Goal: Information Seeking & Learning: Learn about a topic

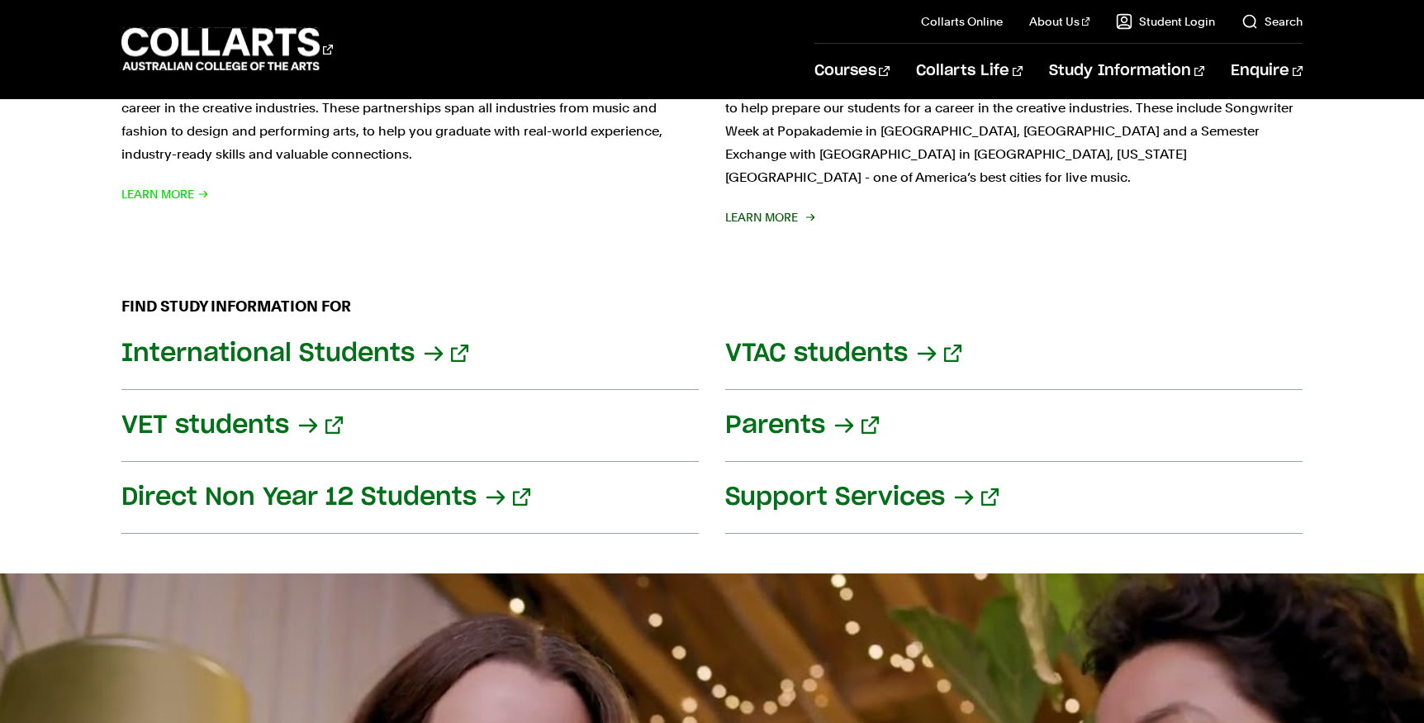
scroll to position [1982, 0]
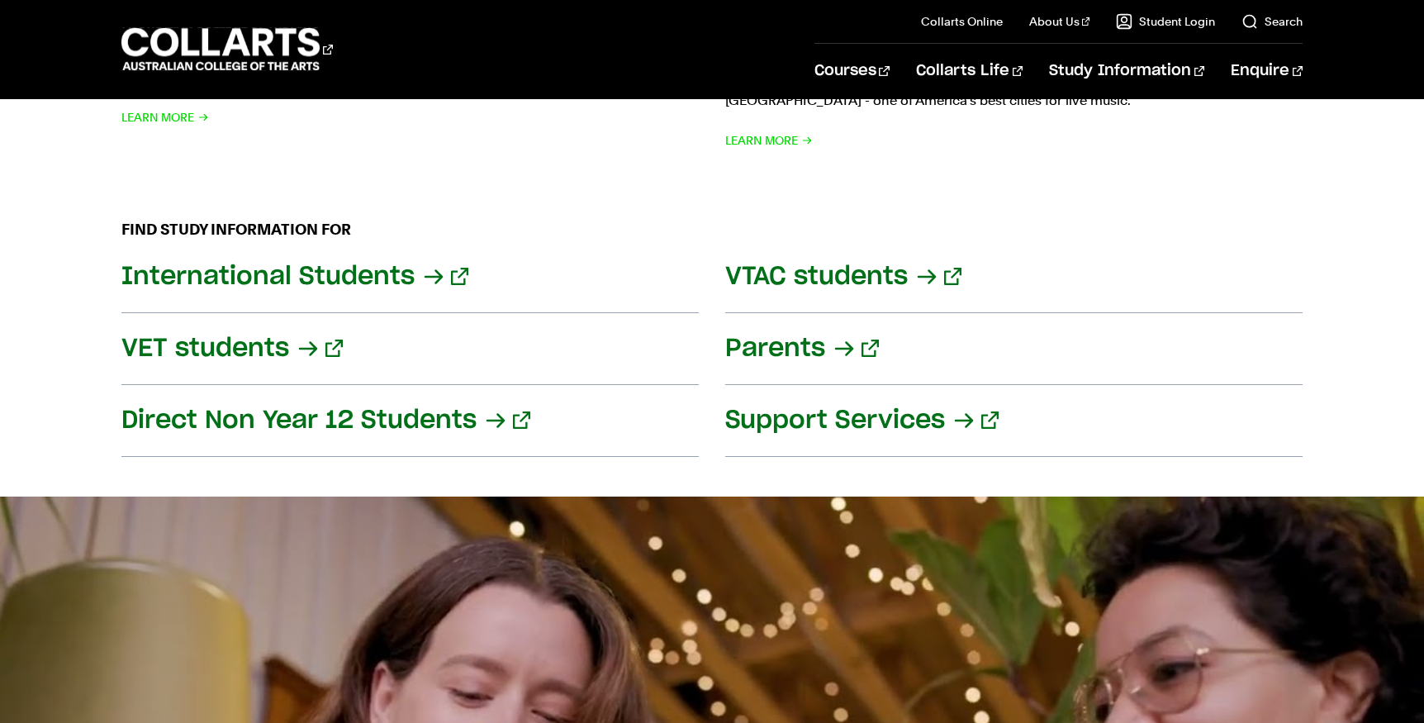
click at [1383, 334] on div "FIND STUDY INFORMATION FOR International Students VTAC students VET students Pa…" at bounding box center [712, 337] width 1424 height 318
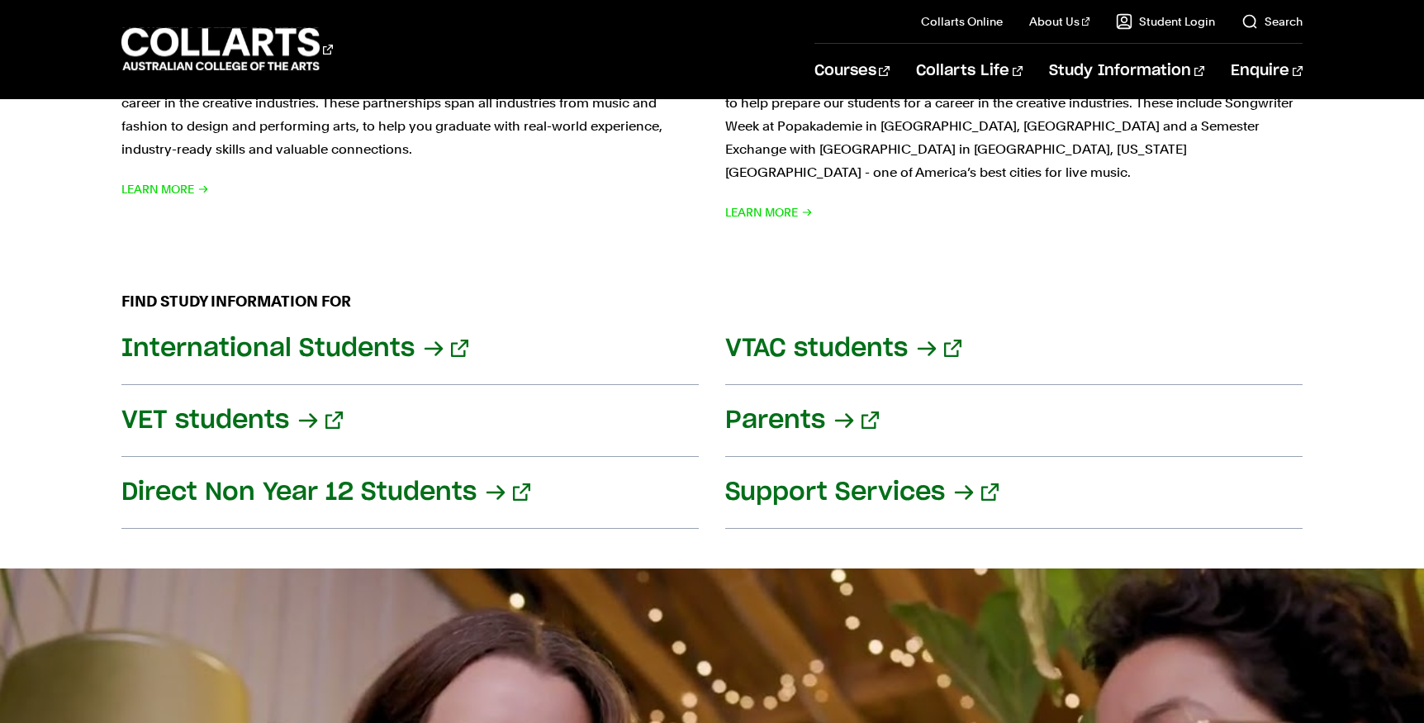
scroll to position [1652, 0]
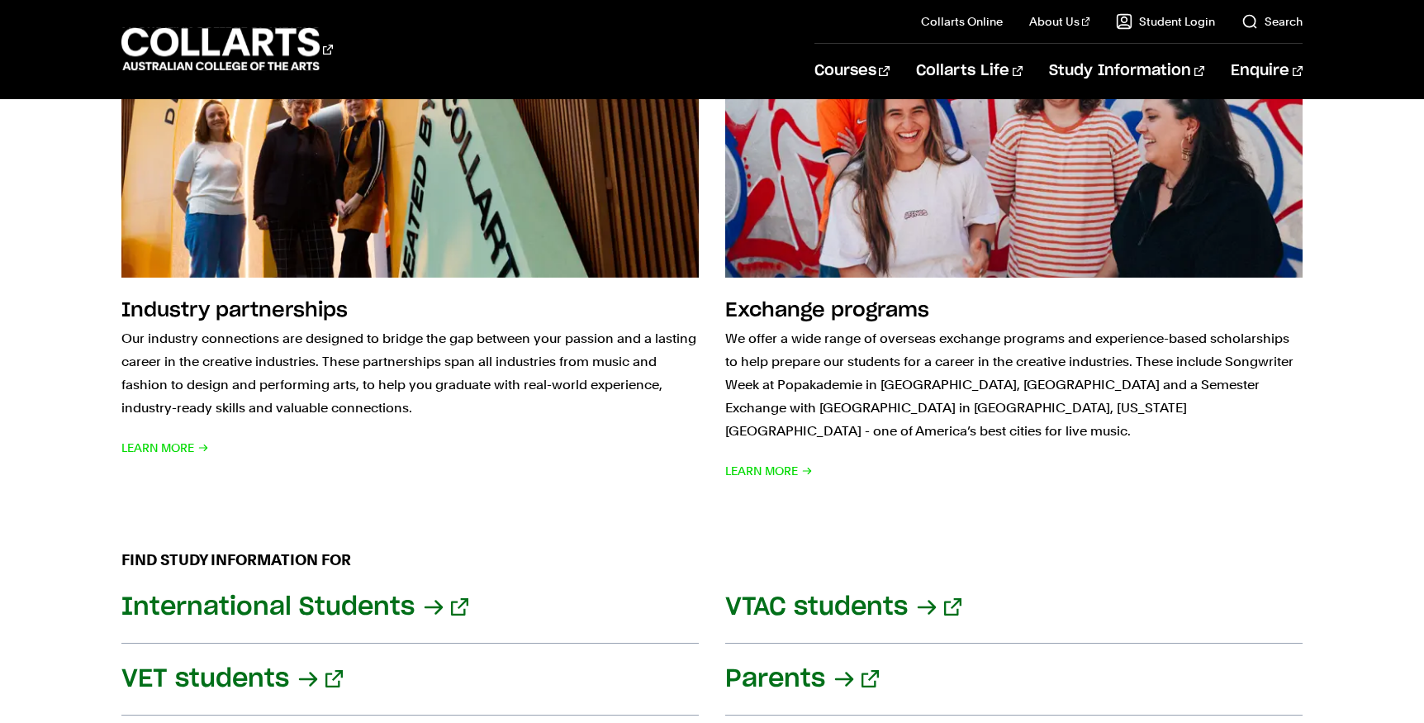
click at [1350, 612] on div "FIND STUDY INFORMATION FOR International Students VTAC students VET students Pa…" at bounding box center [712, 668] width 1424 height 318
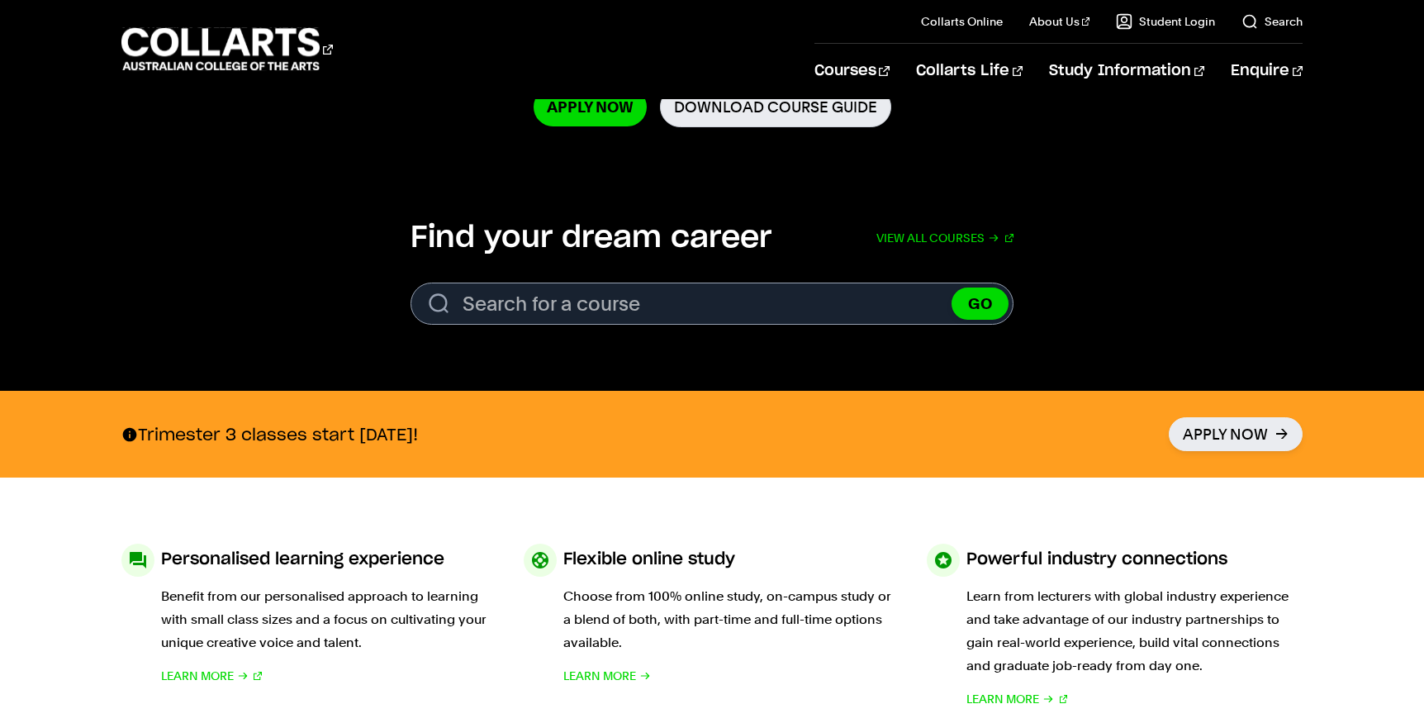
scroll to position [83, 0]
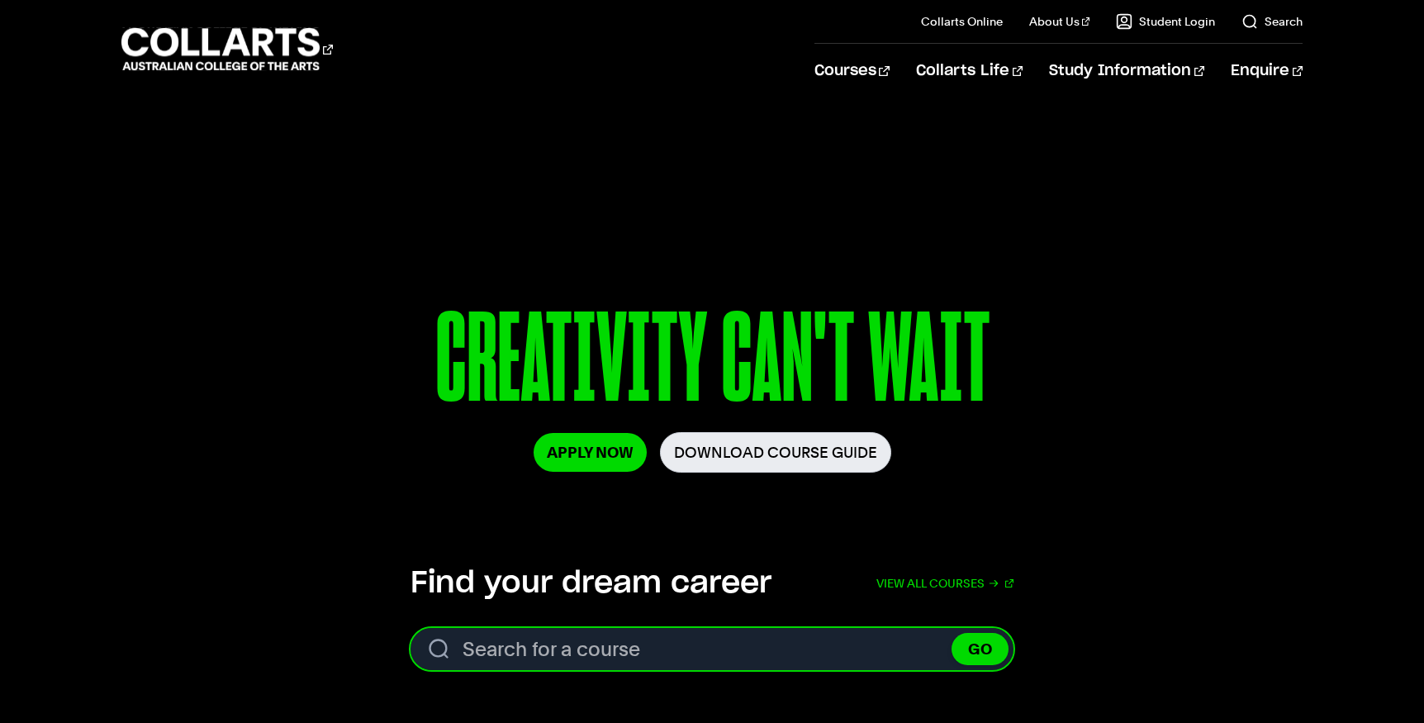
click at [611, 651] on input "Search for a course" at bounding box center [711, 649] width 603 height 42
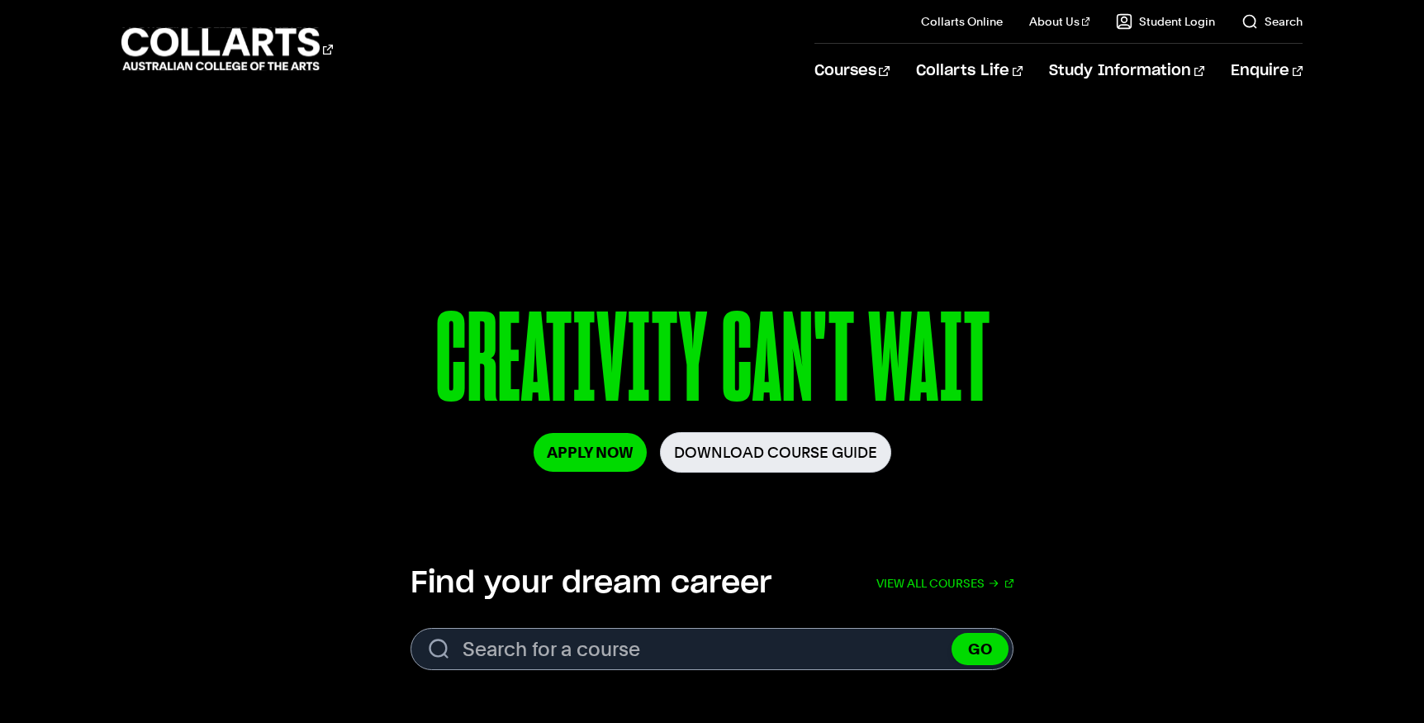
click at [1310, 561] on section "Find your dream career View all courses Search. Search for a course GO View all…" at bounding box center [712, 624] width 1424 height 224
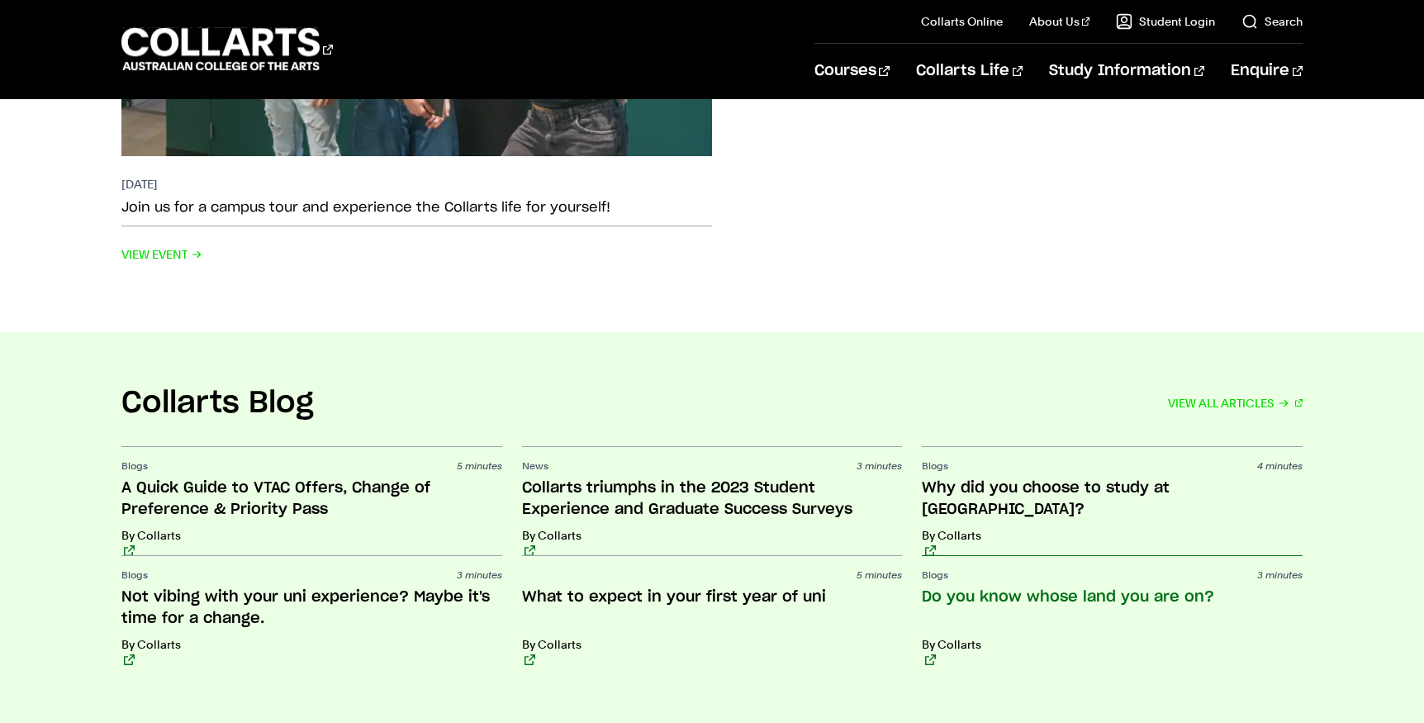
scroll to position [3582, 0]
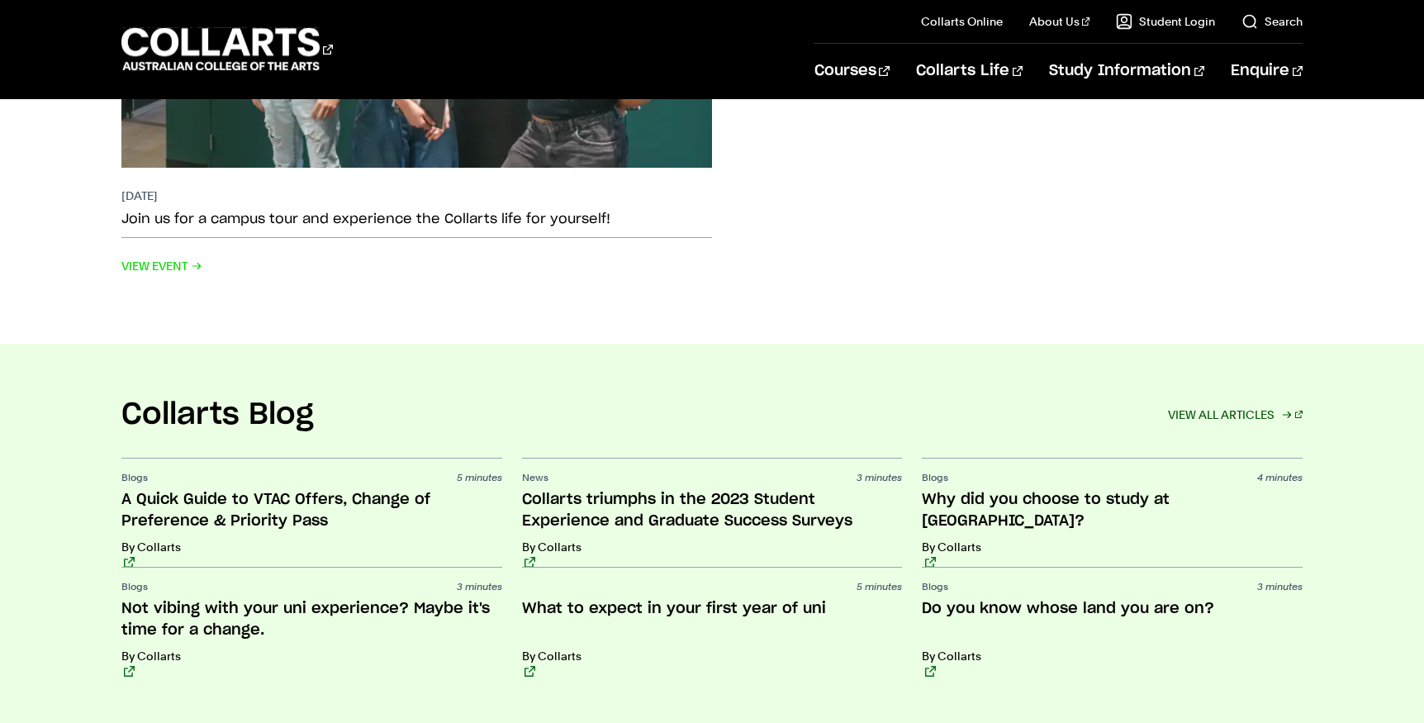
click at [1280, 403] on link "VIEW ALL ARTICLES" at bounding box center [1235, 414] width 135 height 23
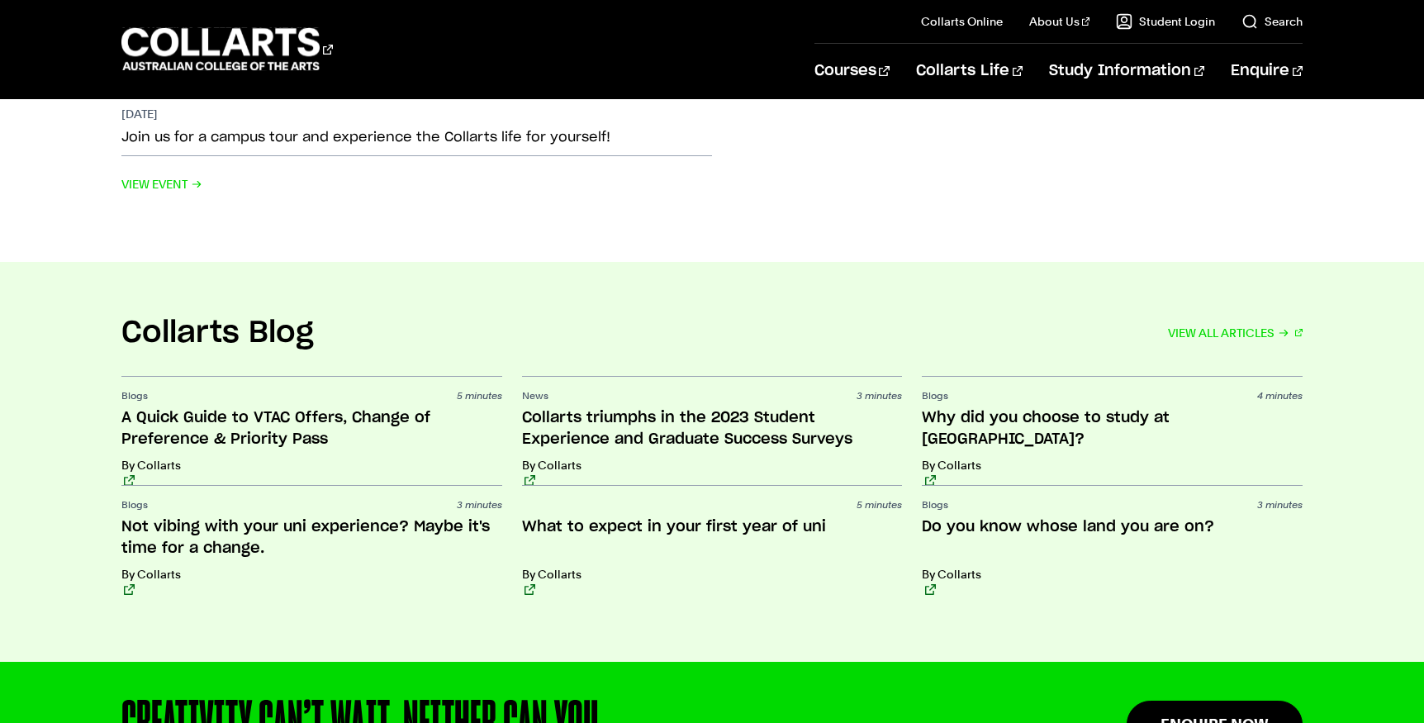
scroll to position [3634, 0]
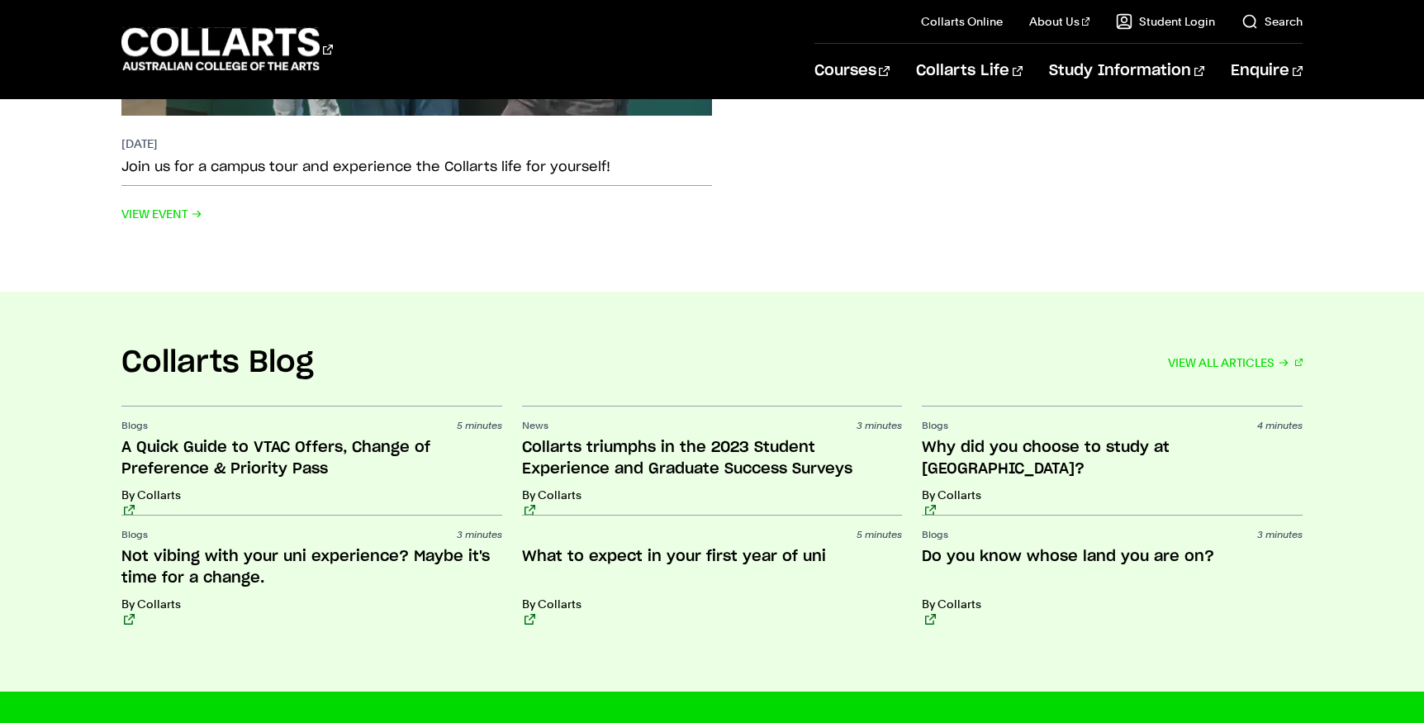
click at [247, 345] on h2 "Collarts Blog" at bounding box center [217, 362] width 192 height 36
click at [1208, 351] on link "VIEW ALL ARTICLES" at bounding box center [1235, 362] width 135 height 23
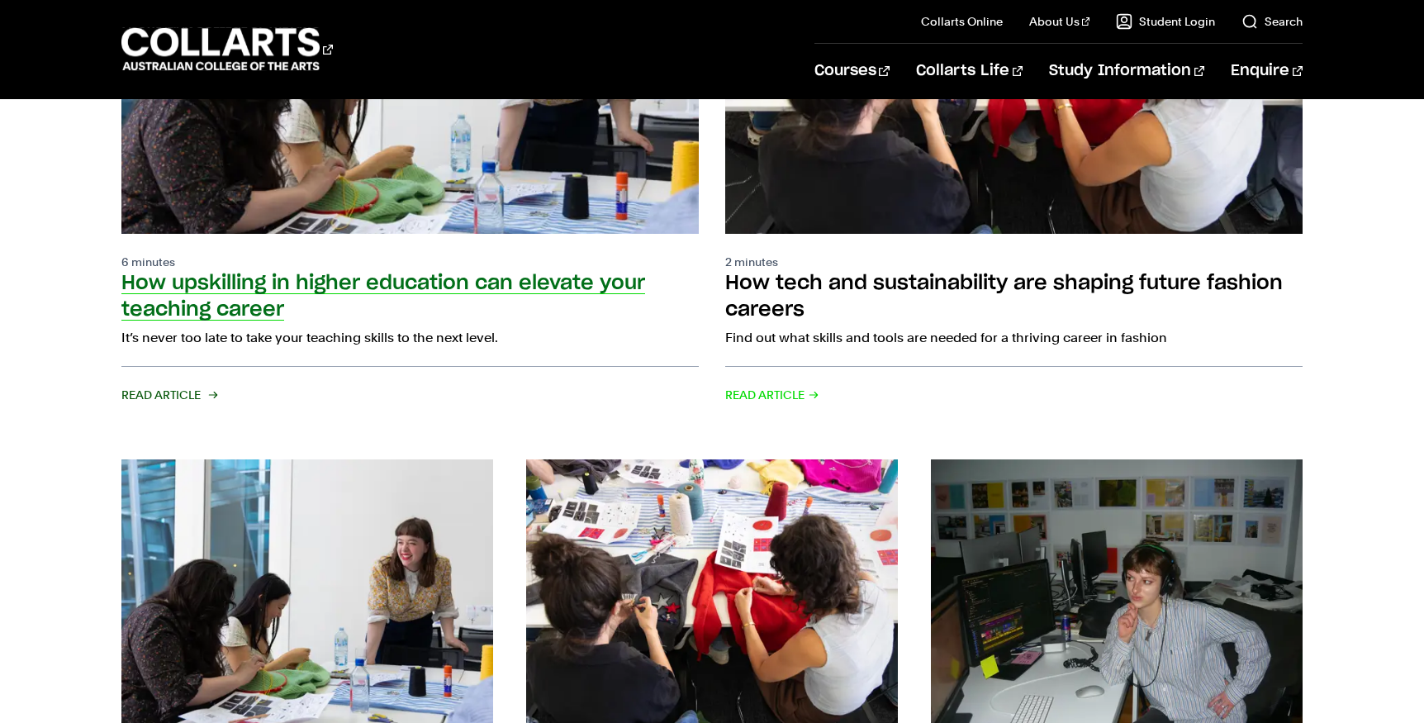
scroll to position [496, 0]
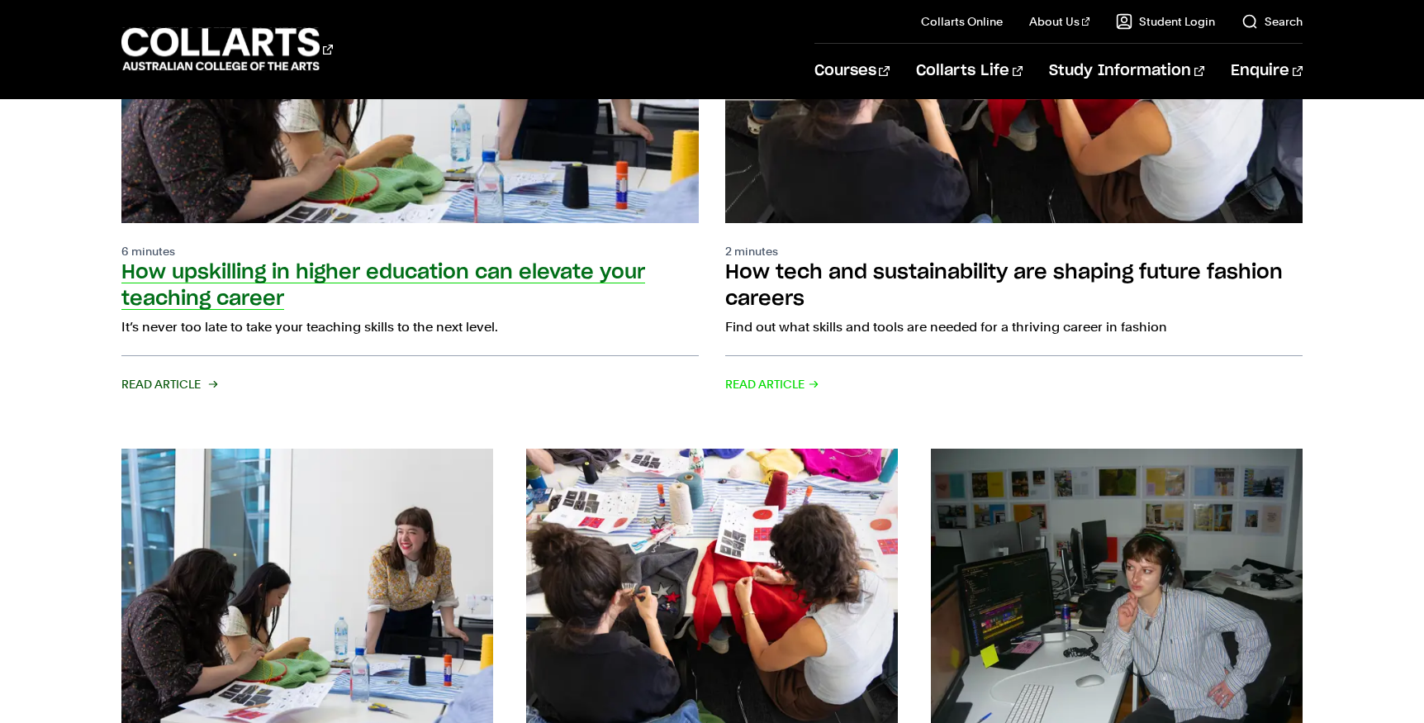
click at [211, 243] on p "6 minutes" at bounding box center [409, 251] width 577 height 17
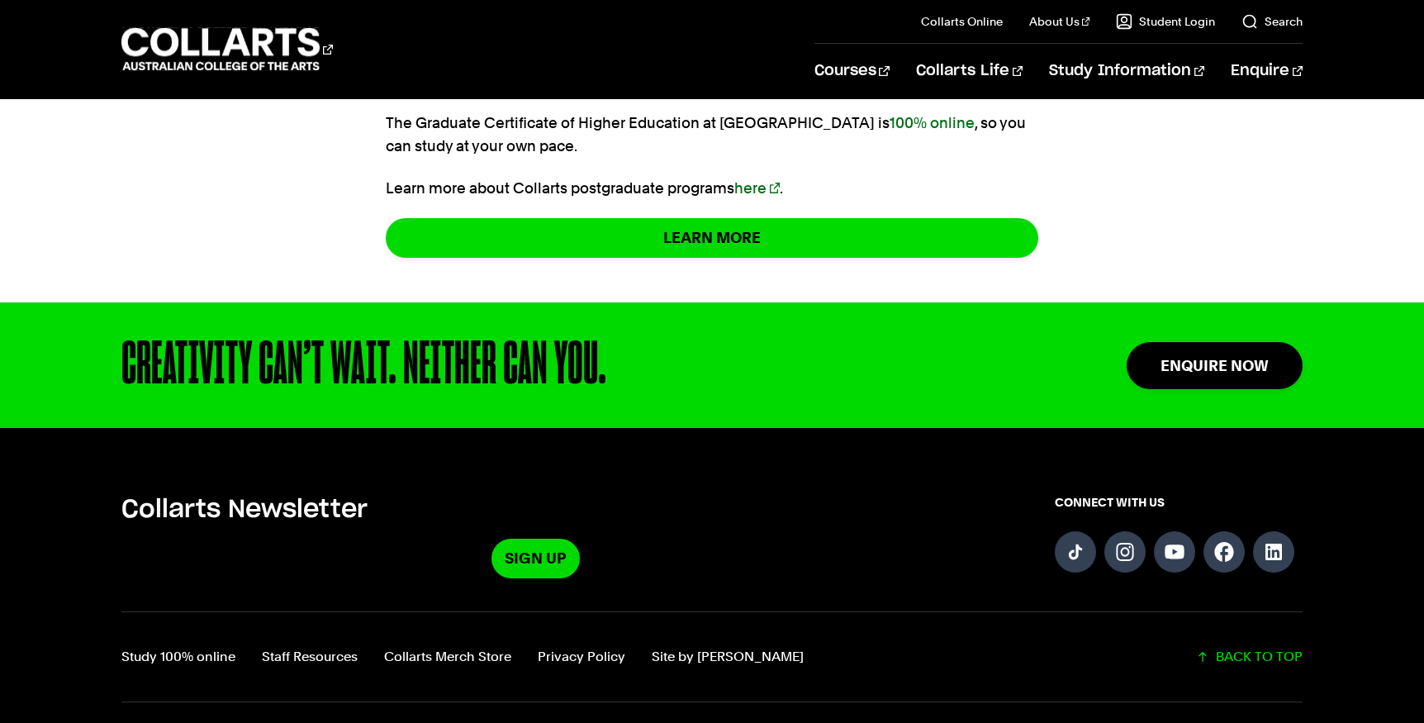
scroll to position [8000, 0]
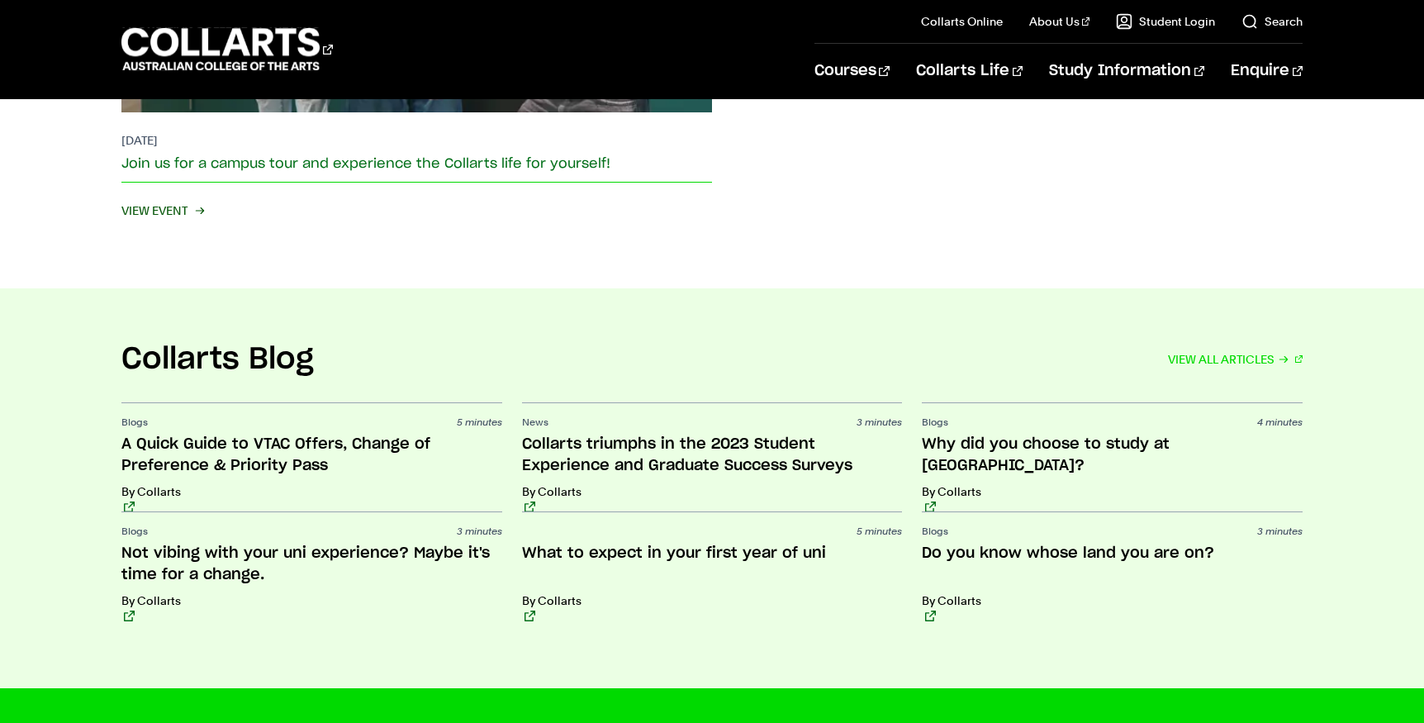
scroll to position [3634, 0]
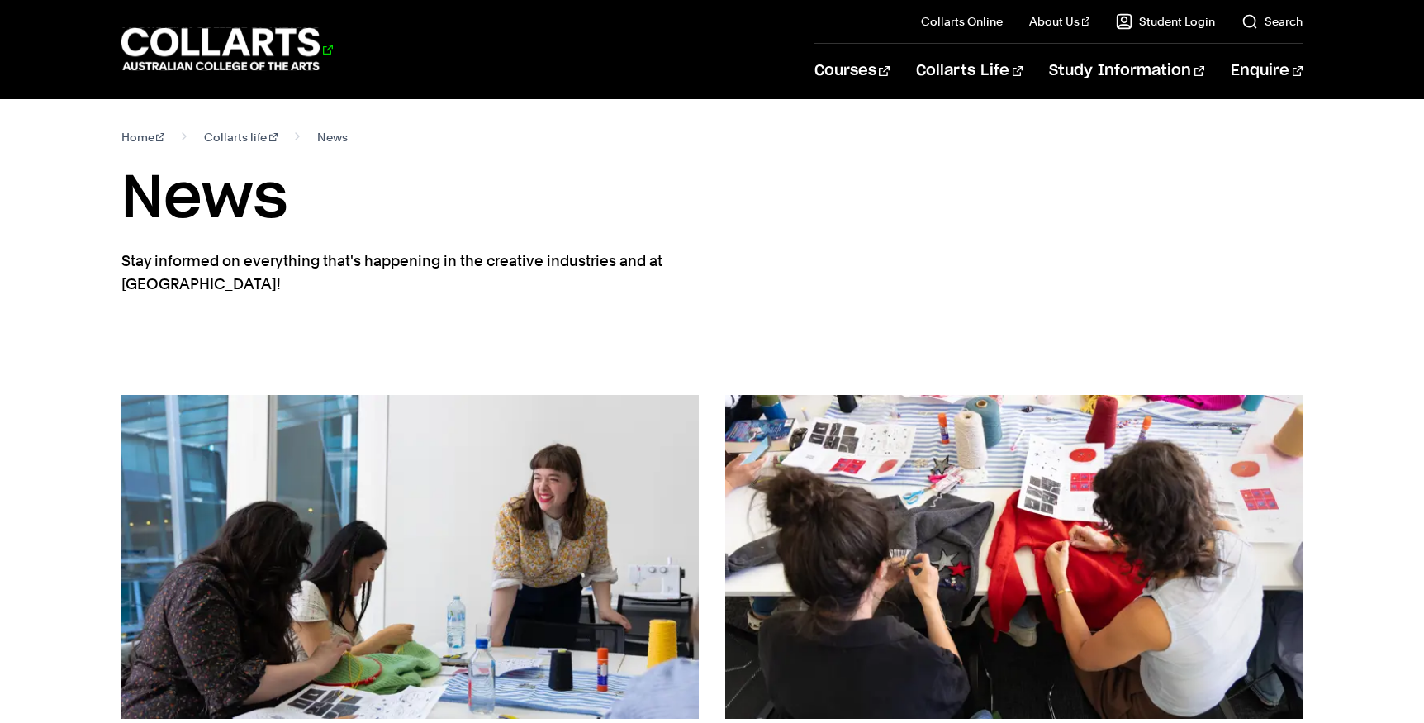
click at [263, 57] on 1 "Go to homepage" at bounding box center [220, 49] width 199 height 43
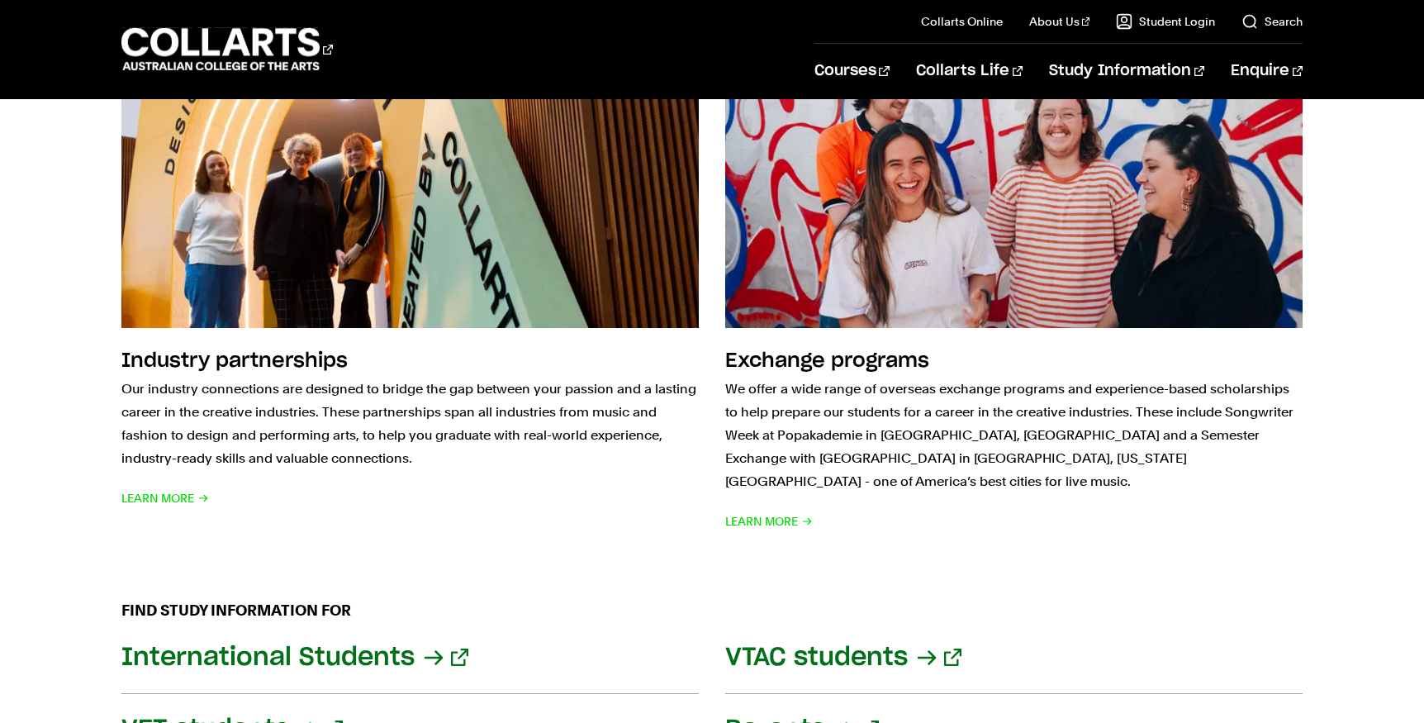
scroll to position [1156, 0]
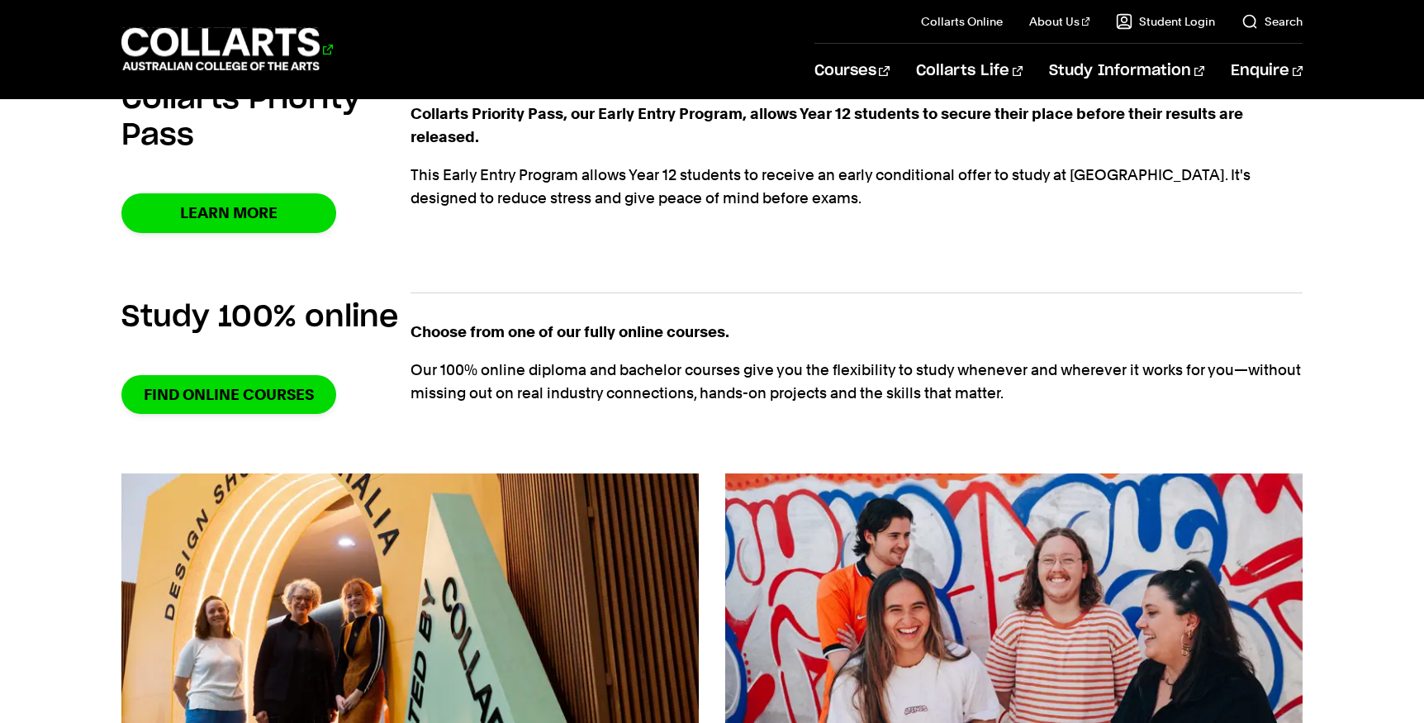
click at [315, 54] on 1 "Go to homepage" at bounding box center [220, 49] width 199 height 43
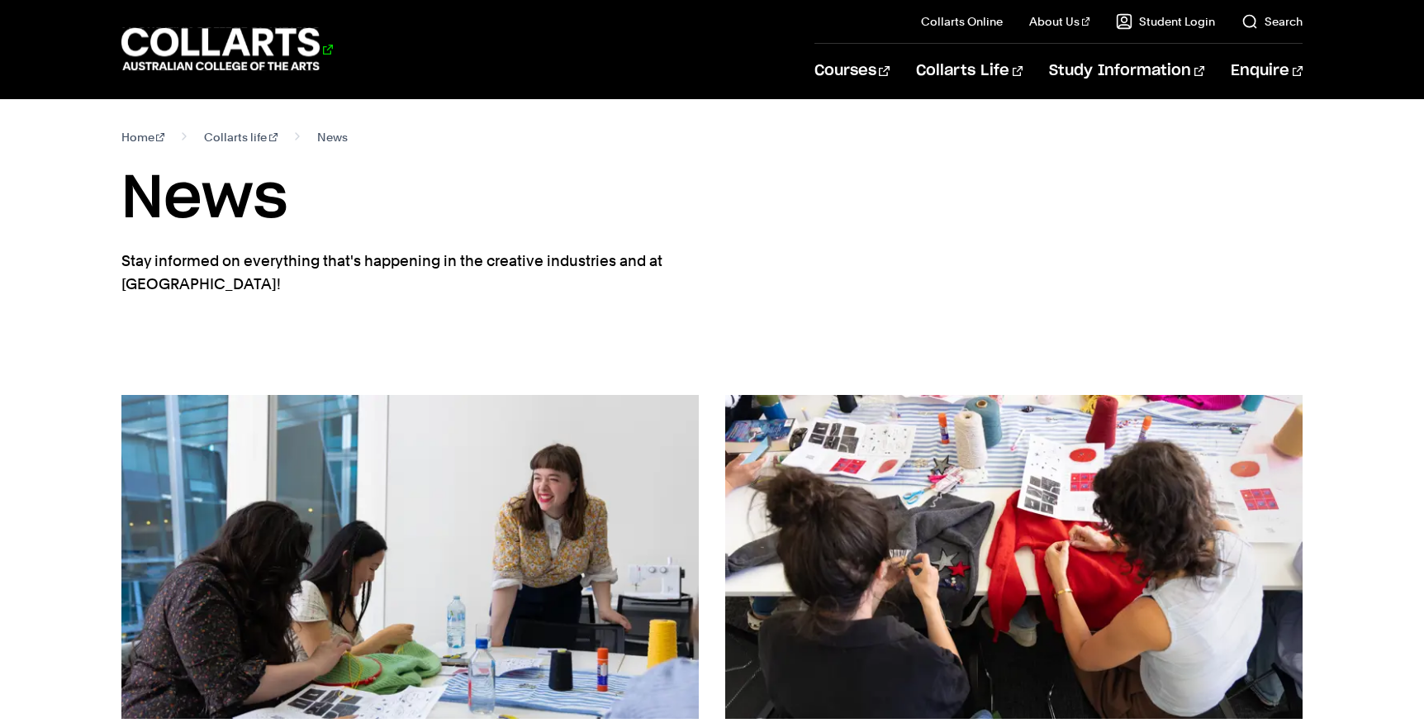
click at [173, 57] on 1 "Go to homepage" at bounding box center [220, 49] width 199 height 43
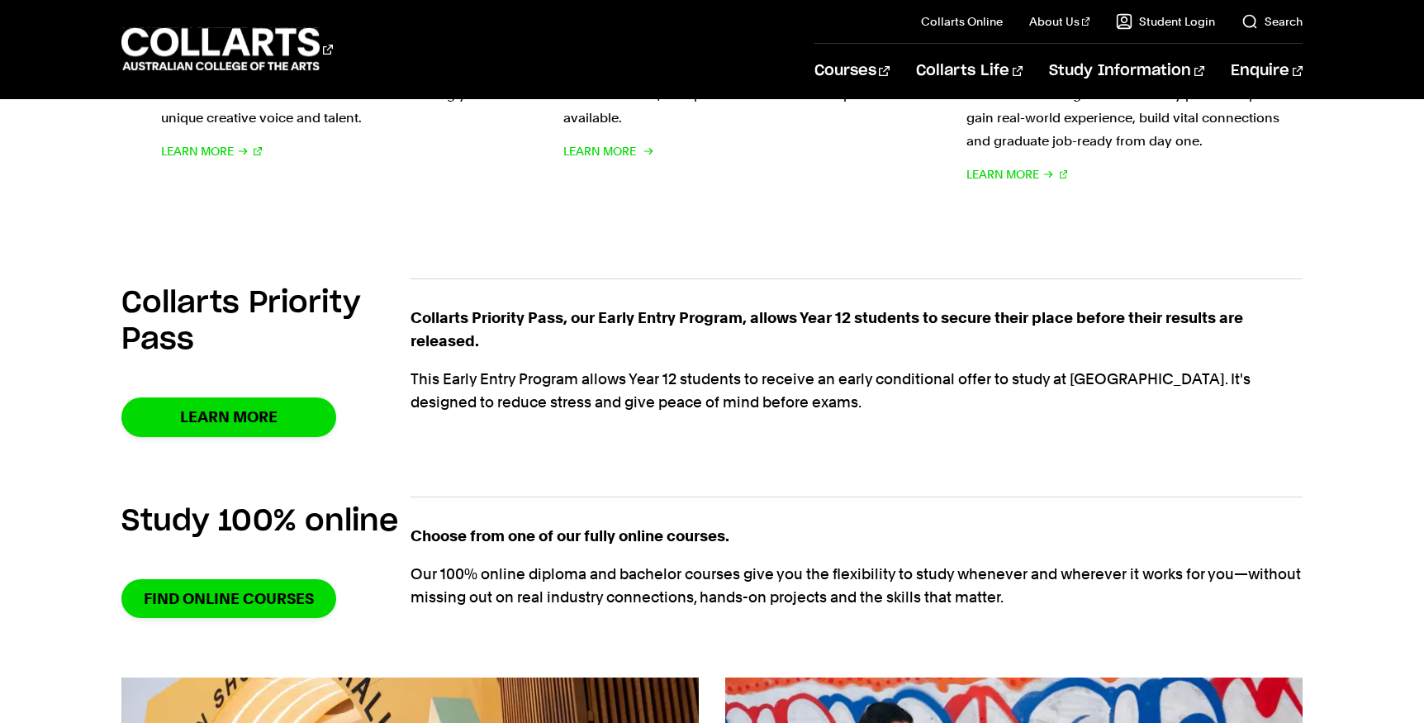
scroll to position [991, 0]
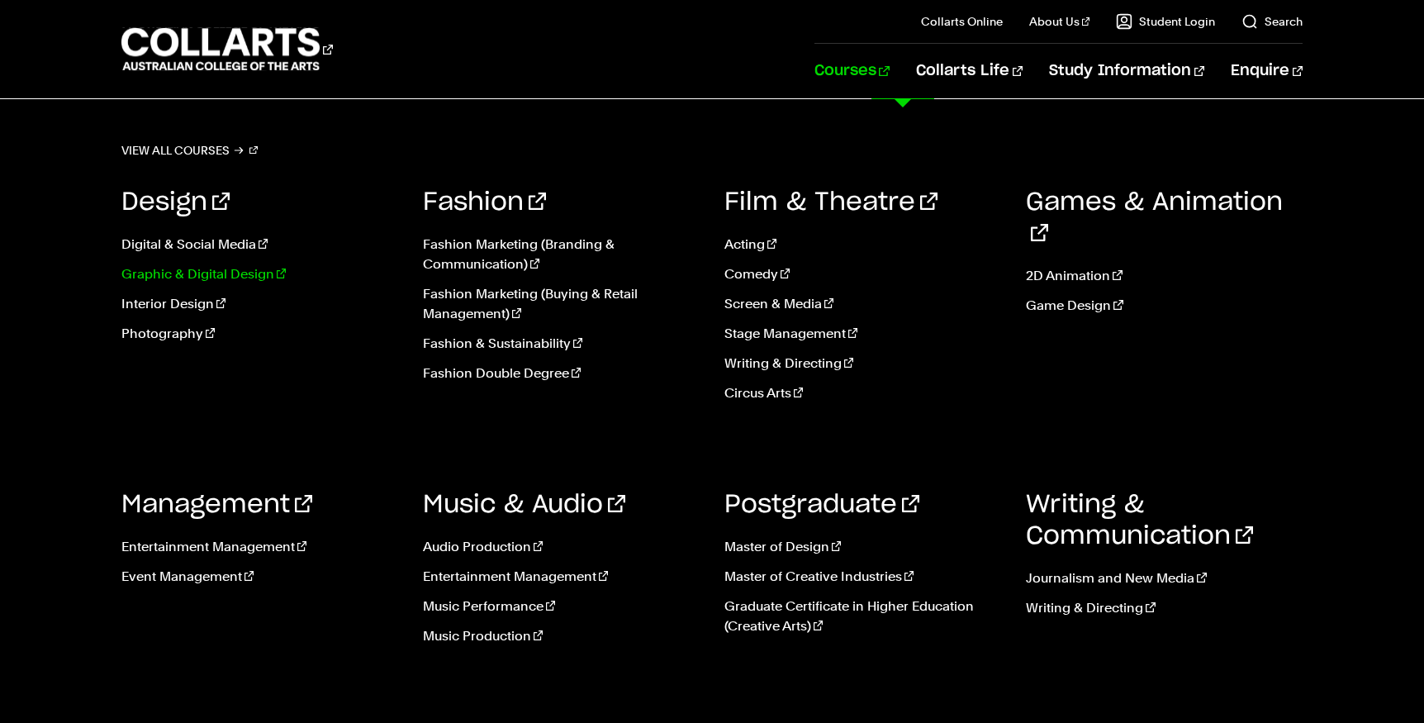
click at [249, 278] on link "Graphic & Digital Design" at bounding box center [259, 274] width 277 height 20
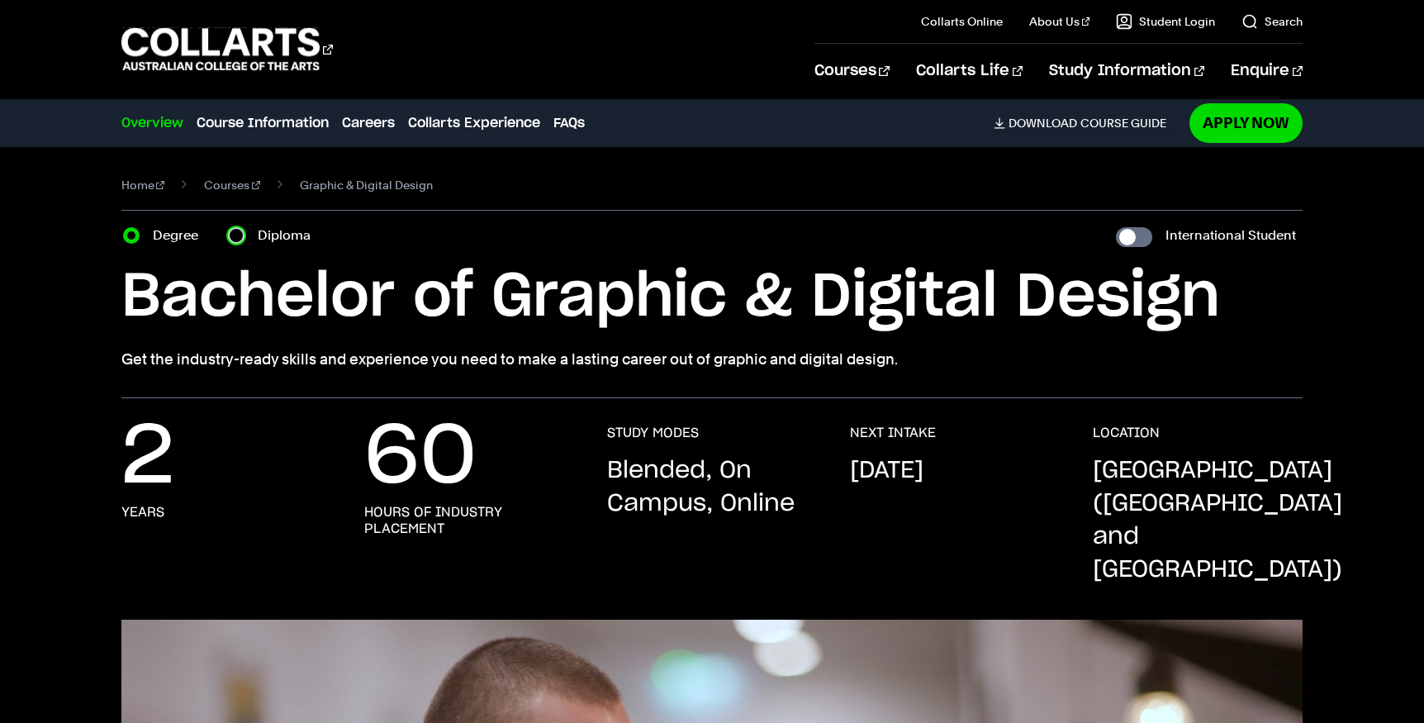
click at [236, 237] on input "Diploma" at bounding box center [236, 235] width 17 height 17
radio input "true"
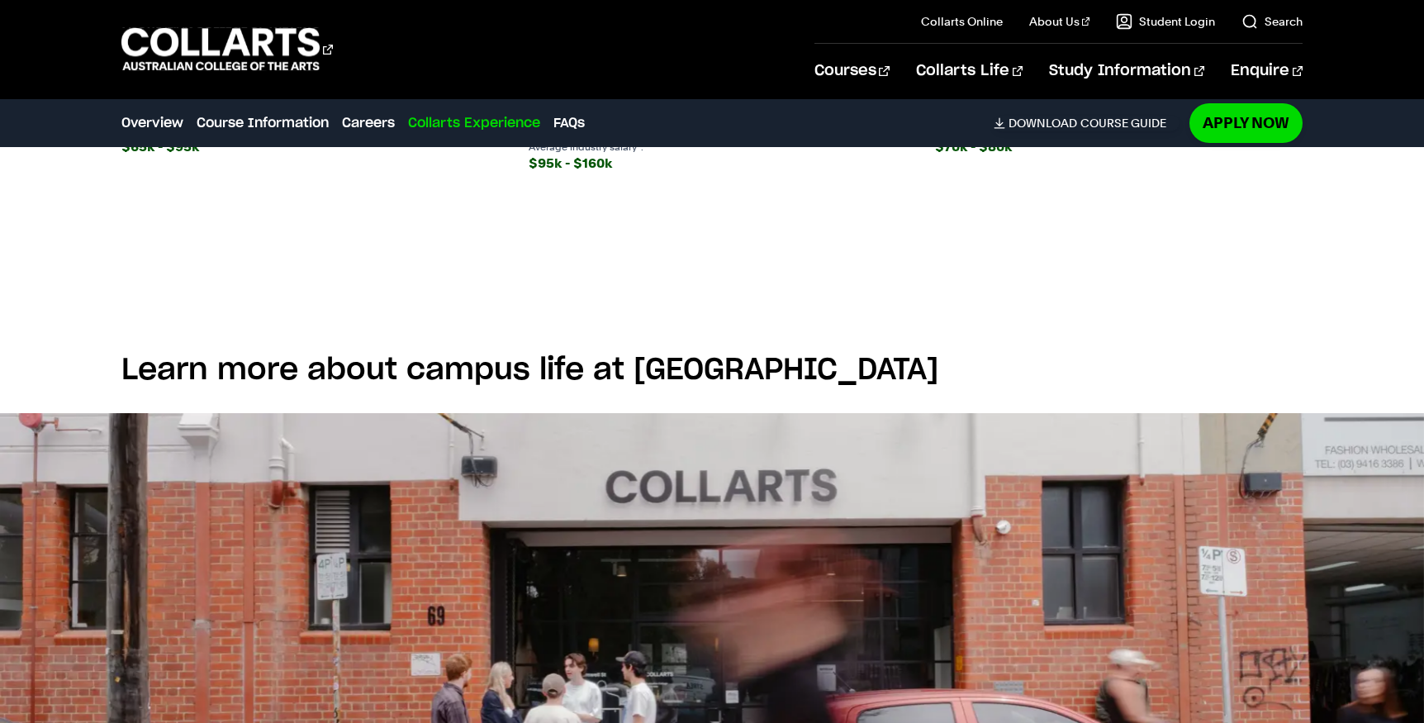
scroll to position [3422, 0]
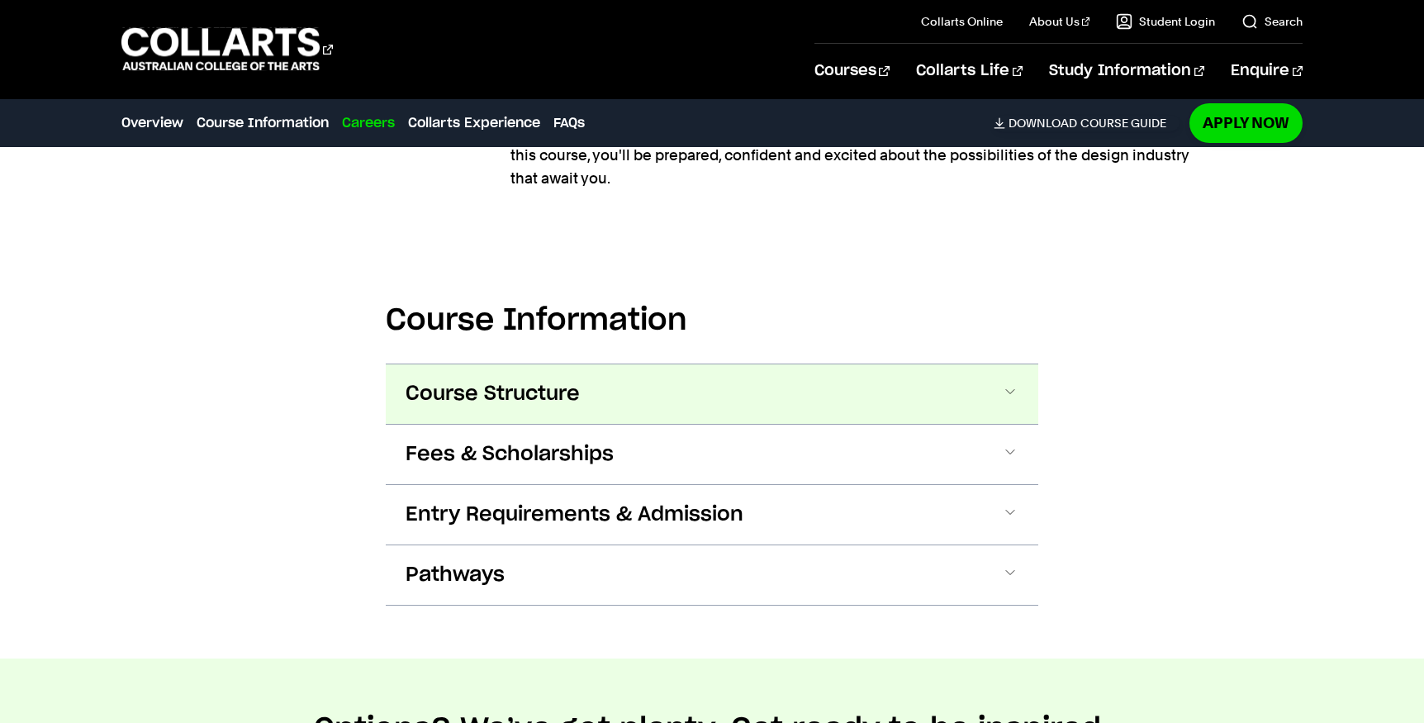
click at [839, 364] on button "Course Structure" at bounding box center [712, 393] width 652 height 59
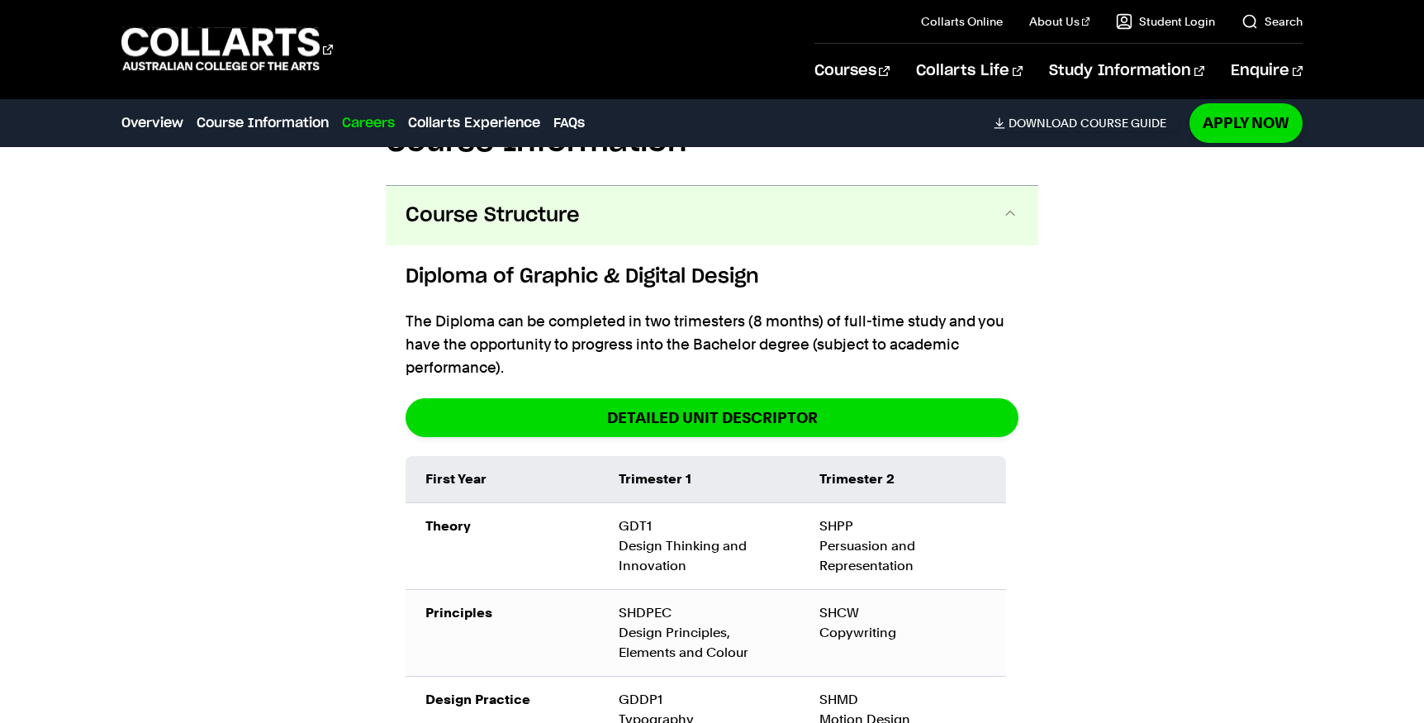
scroll to position [1870, 0]
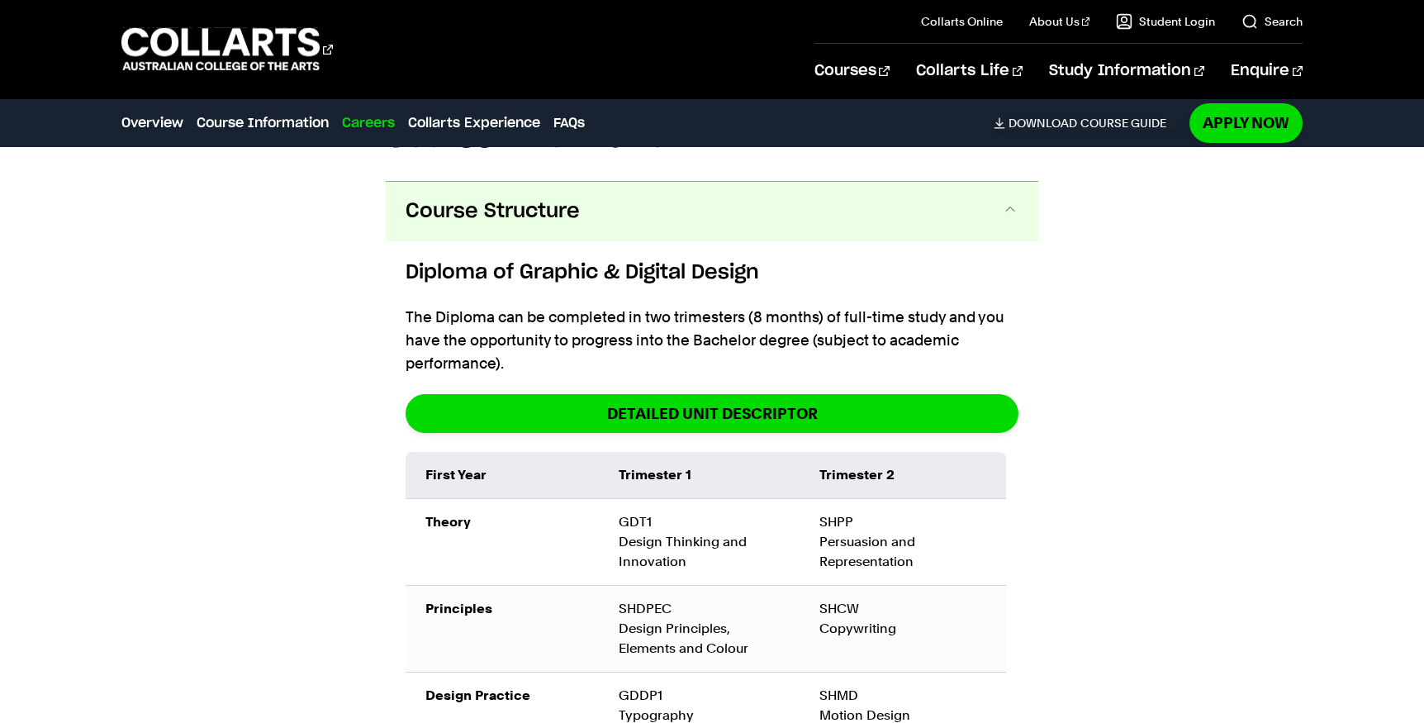
click at [1071, 391] on div "Course Information Course Structure Diploma of Graphic & Digital Design The Dip…" at bounding box center [712, 598] width 1424 height 1112
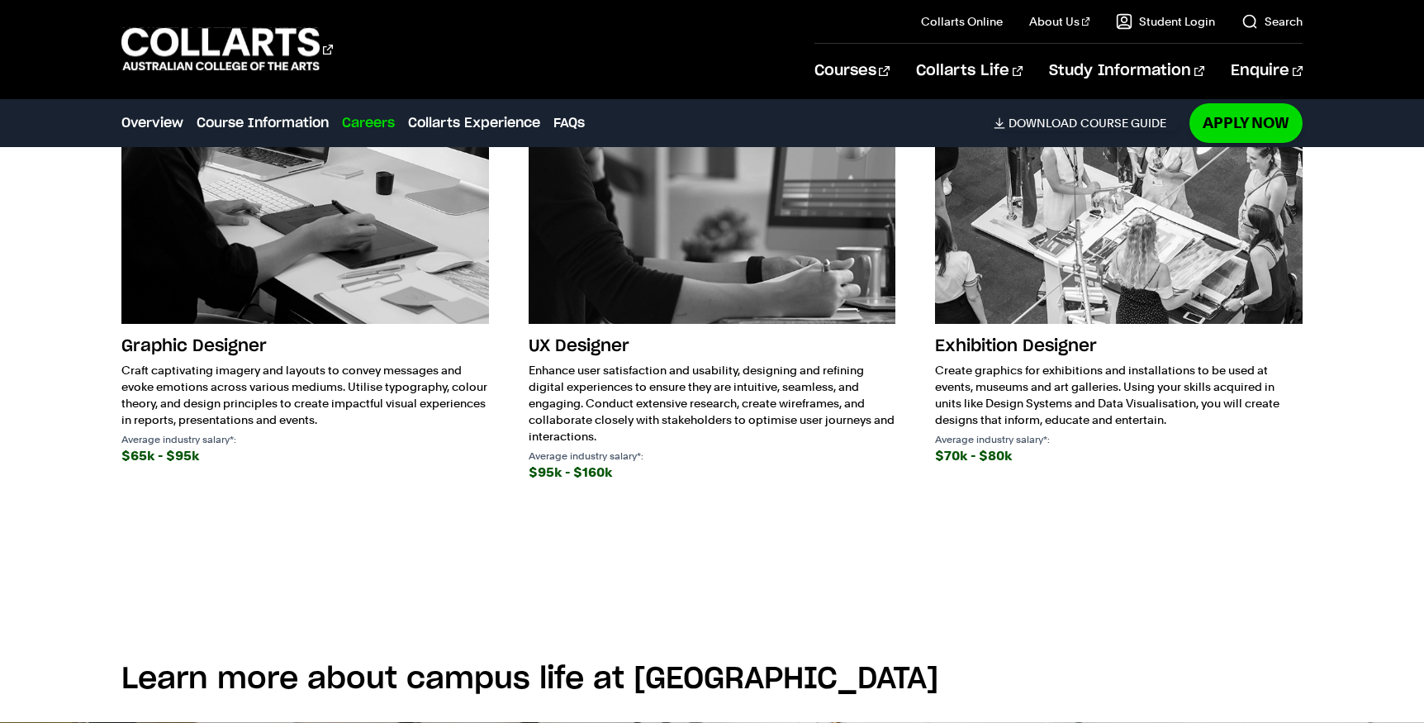
scroll to position [3522, 0]
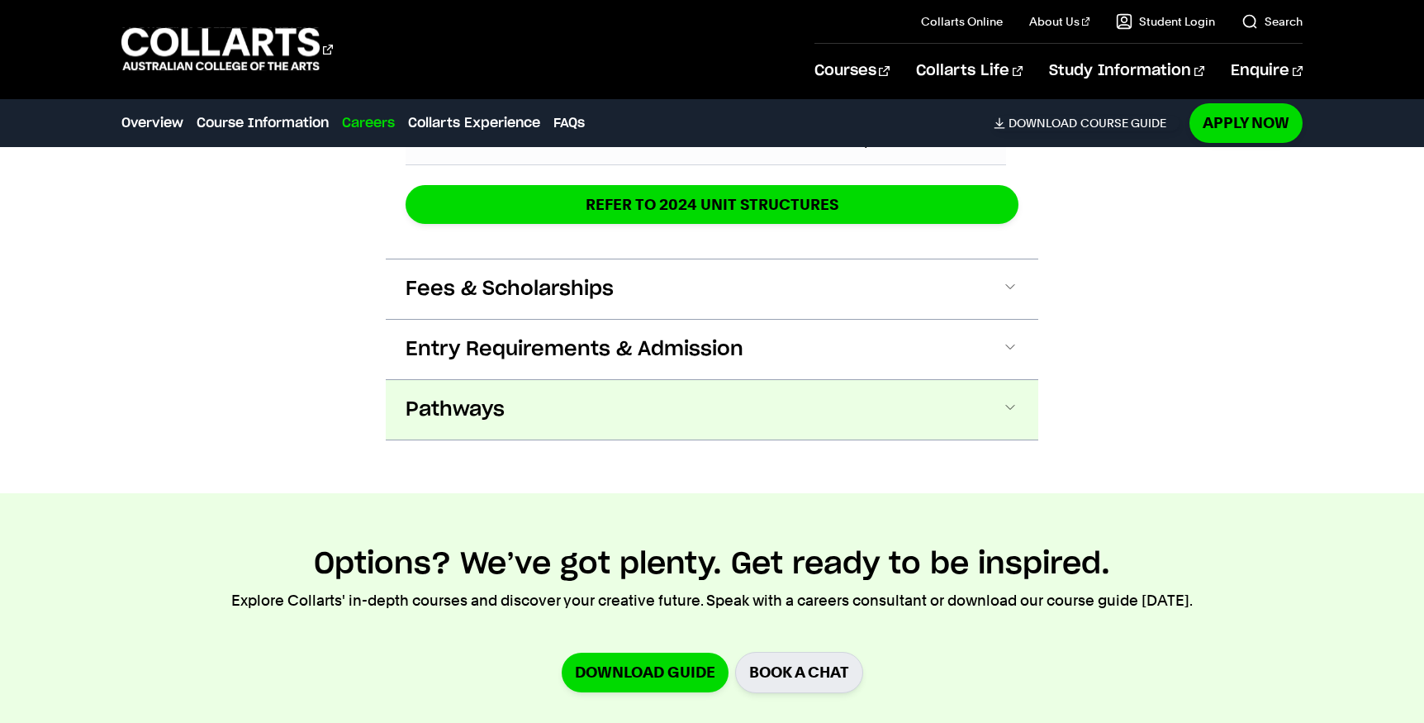
click at [615, 380] on button "Pathways" at bounding box center [712, 409] width 652 height 59
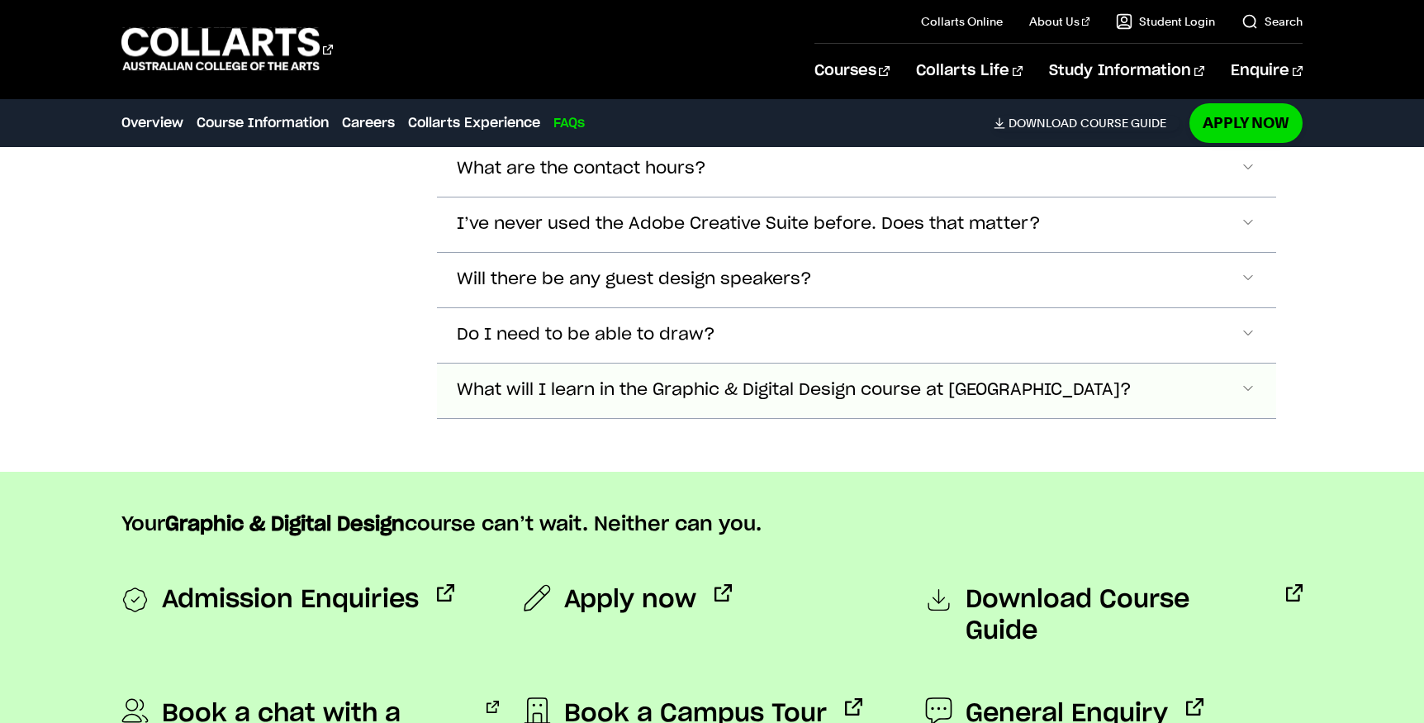
scroll to position [7106, 0]
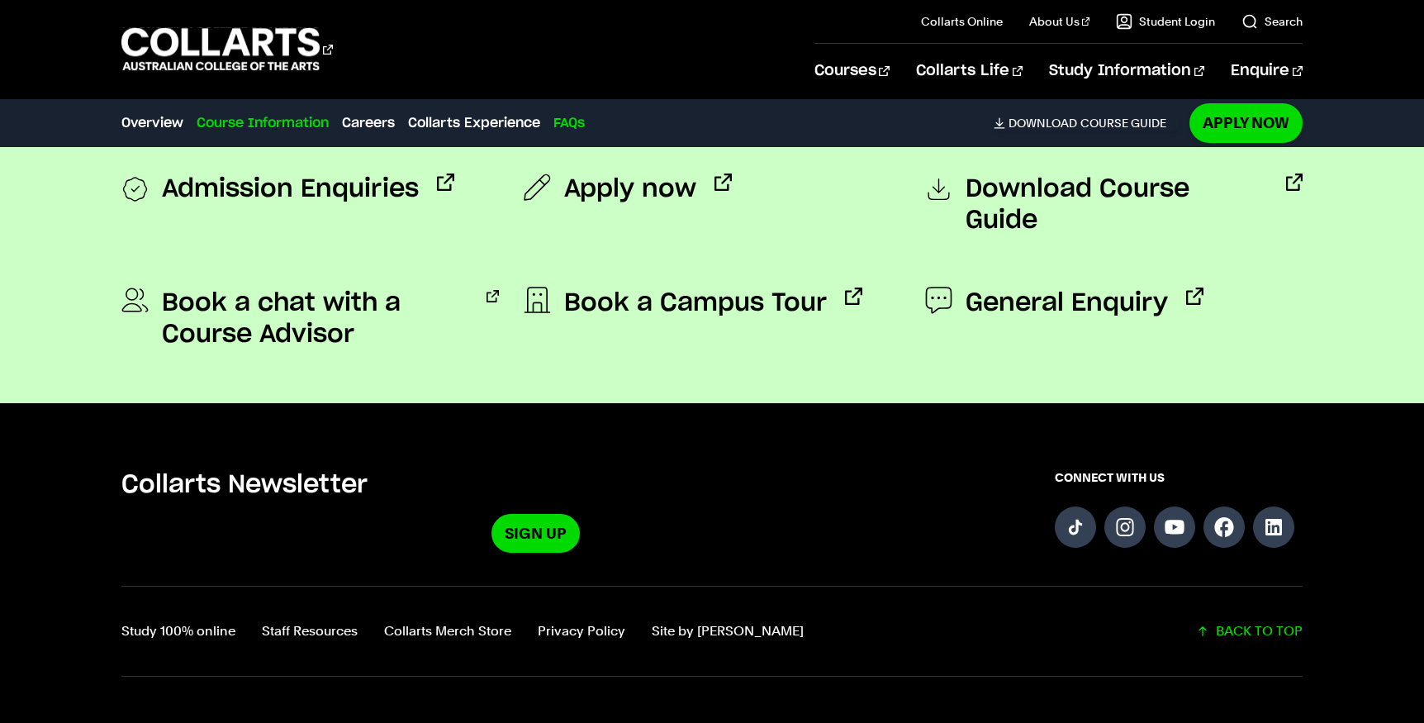
click at [287, 129] on link "Course Information" at bounding box center [263, 123] width 132 height 20
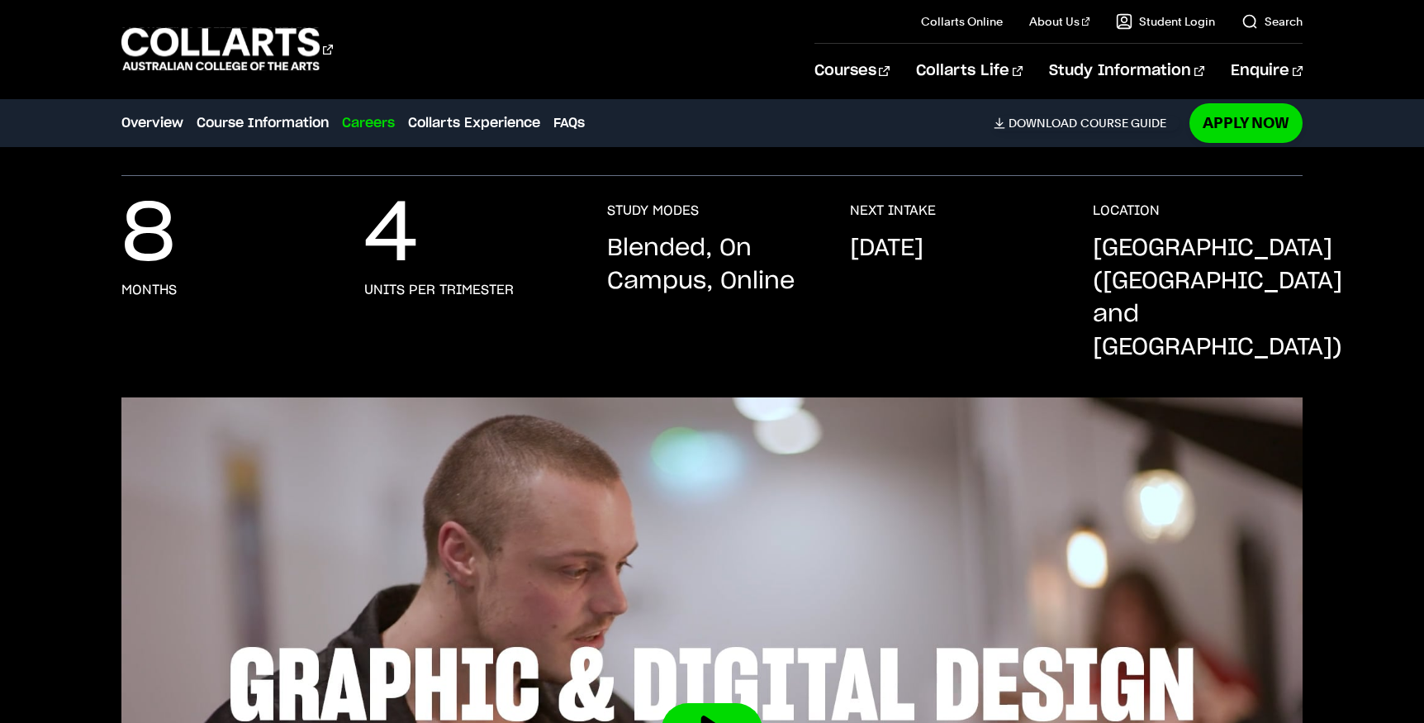
scroll to position [0, 0]
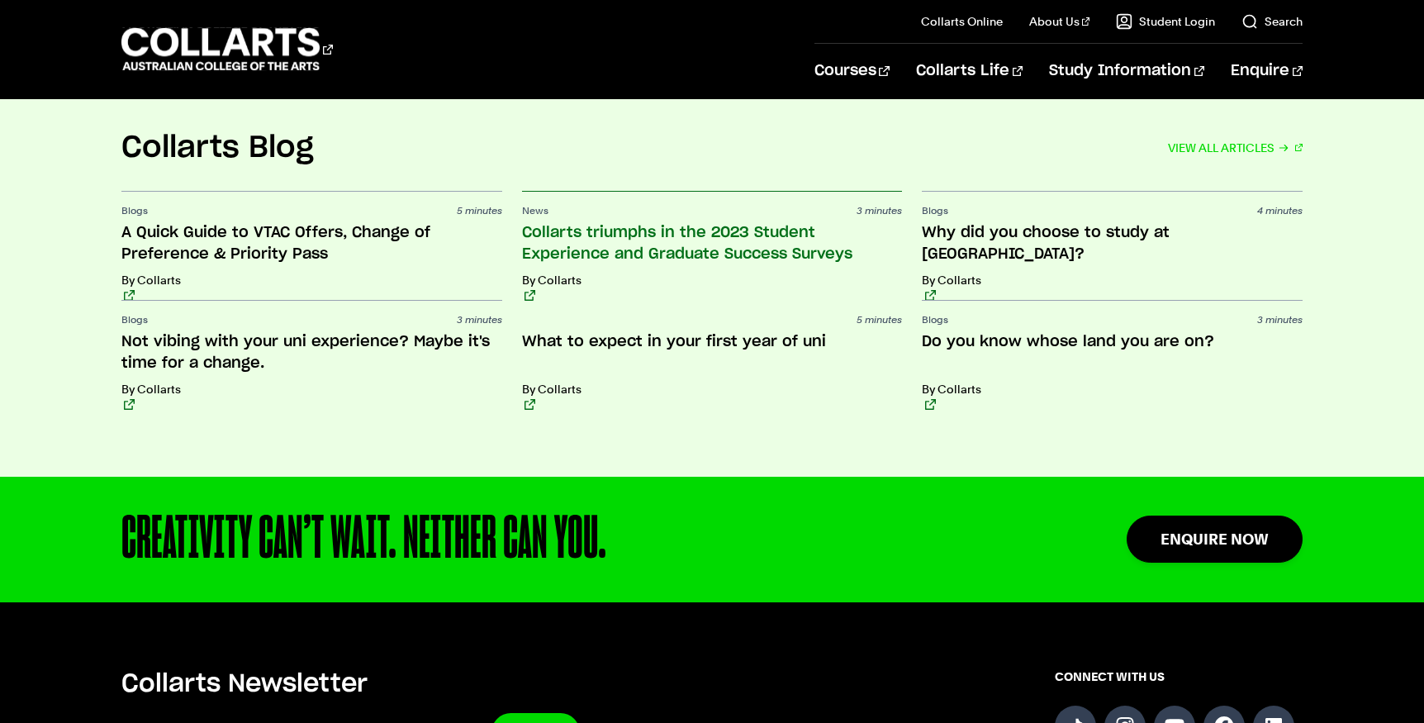
scroll to position [3882, 0]
